Goal: Information Seeking & Learning: Learn about a topic

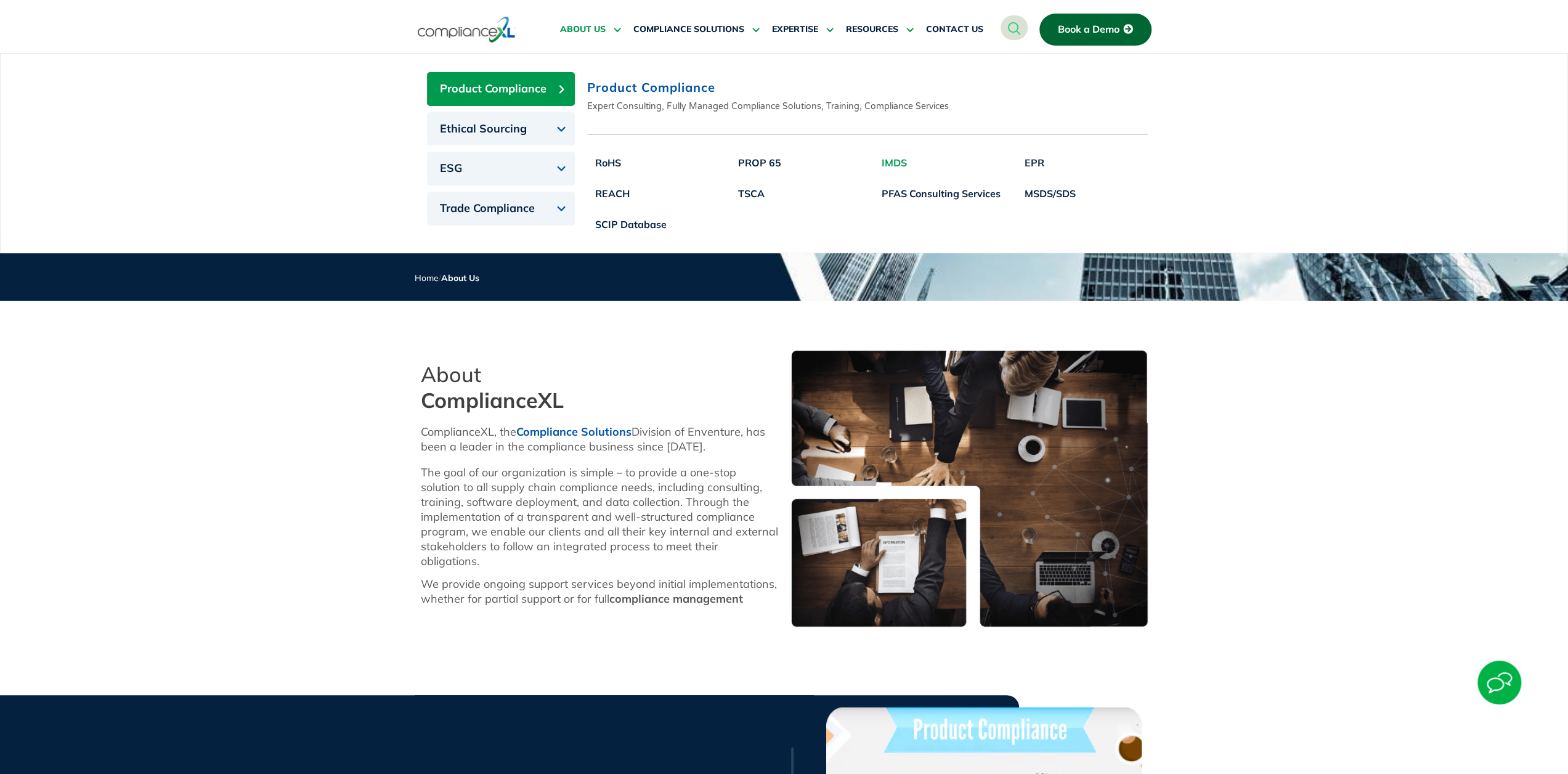
click at [896, 157] on link "IMDS" at bounding box center [941, 163] width 135 height 31
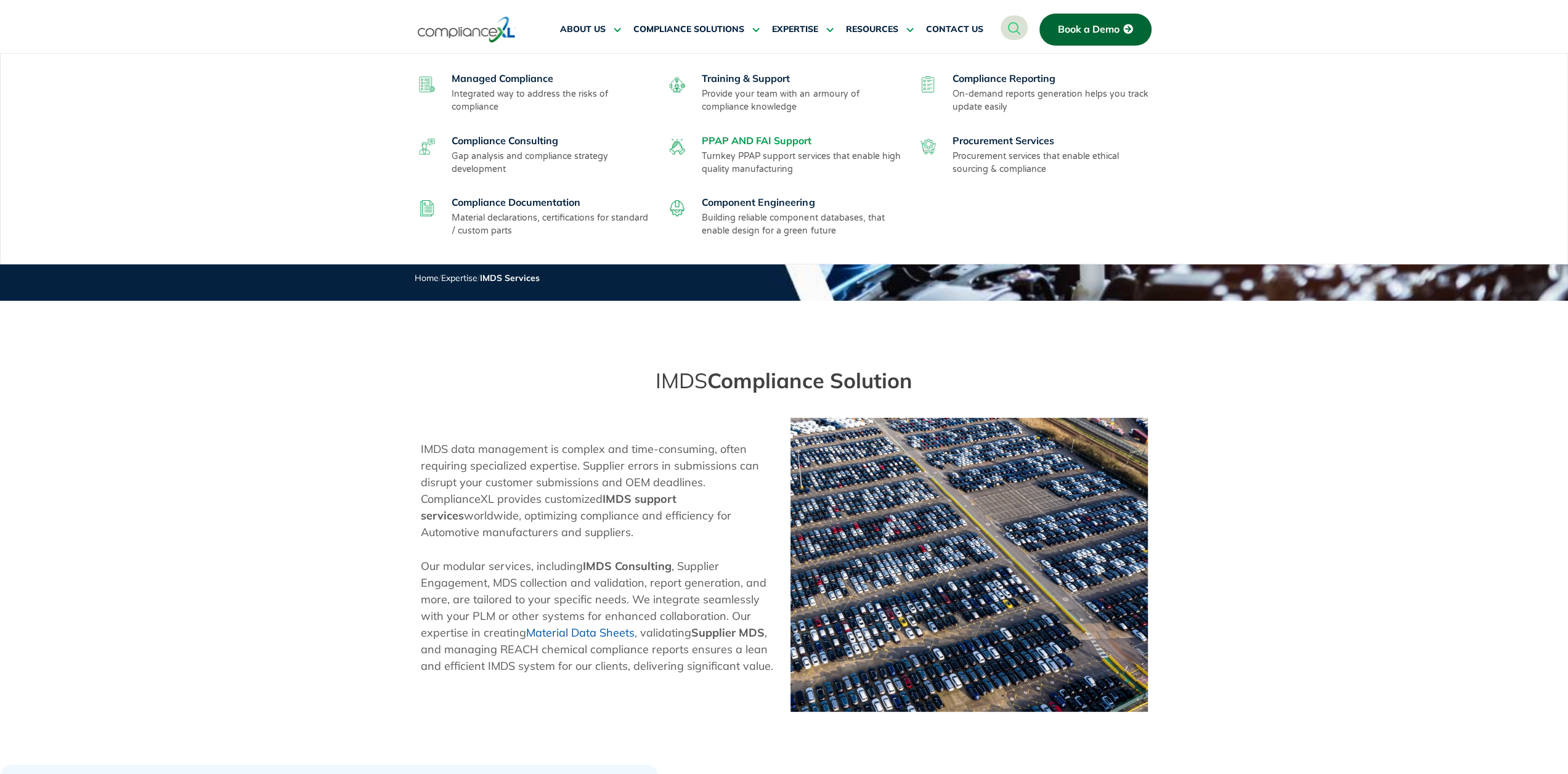
click at [729, 139] on link "PPAP AND FAI Support" at bounding box center [757, 140] width 110 height 12
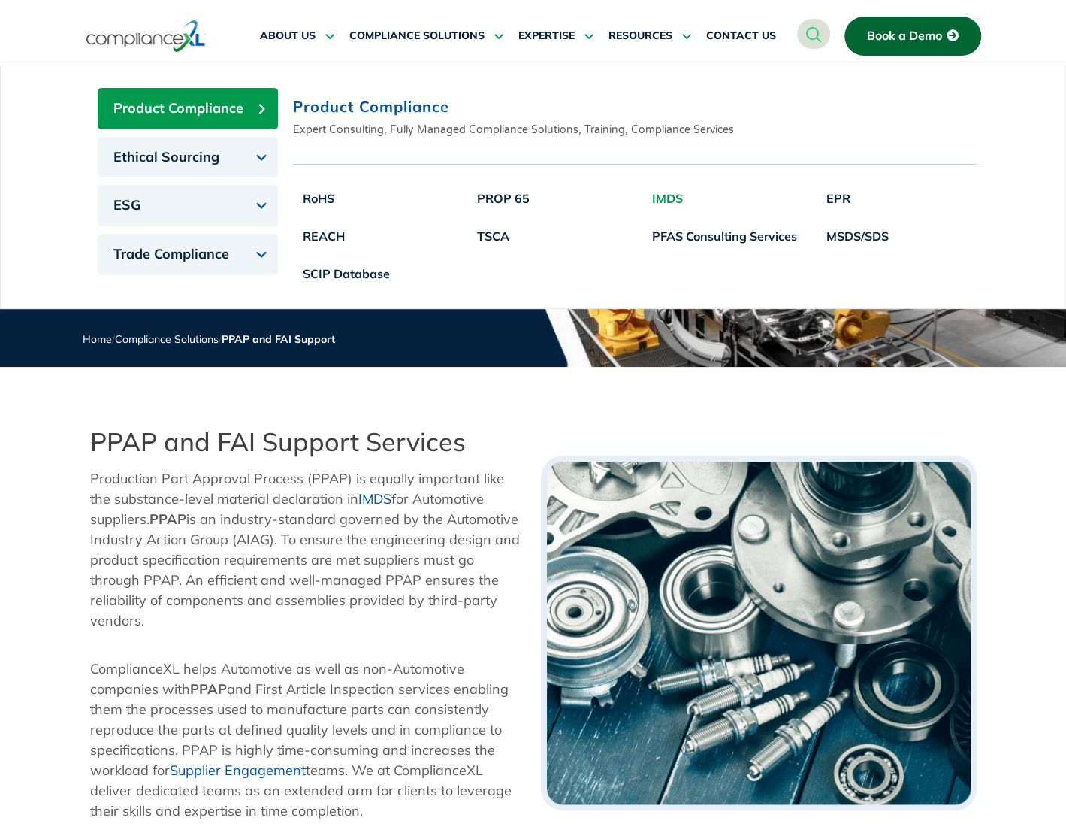
click at [678, 196] on link "IMDS" at bounding box center [725, 199] width 165 height 38
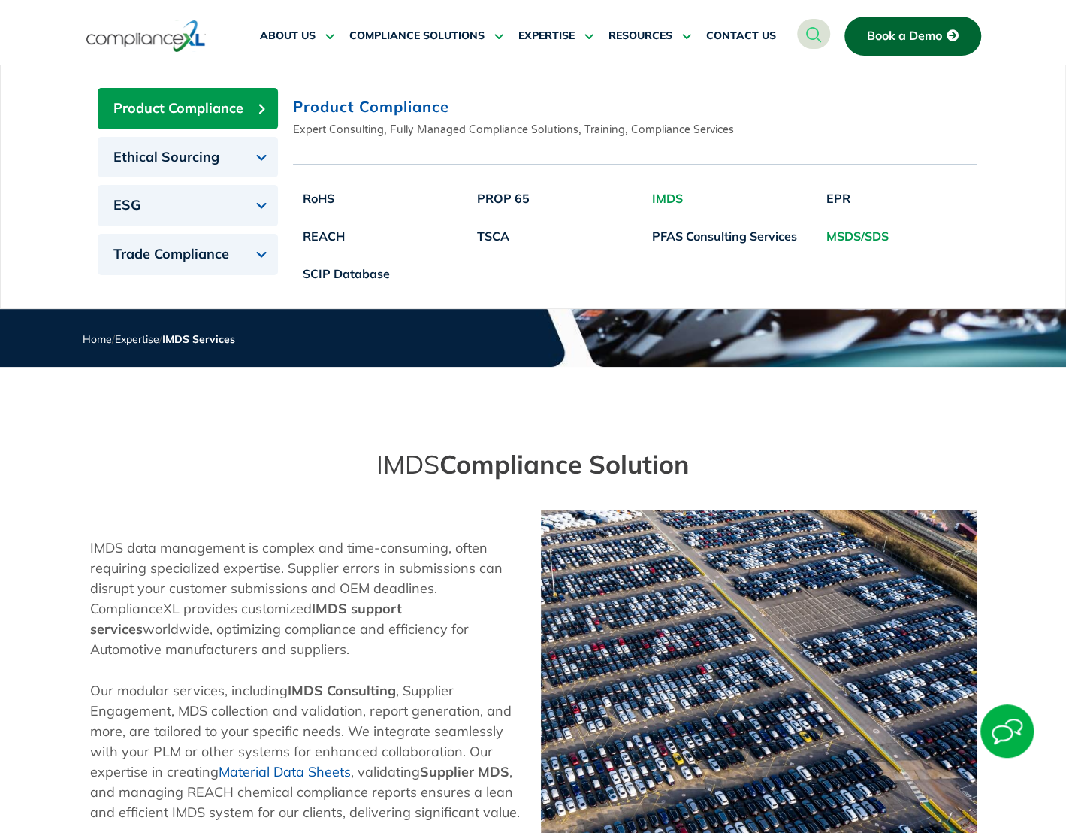
click at [852, 233] on link "MSDS/SDS" at bounding box center [858, 236] width 82 height 38
